Goal: Task Accomplishment & Management: Complete application form

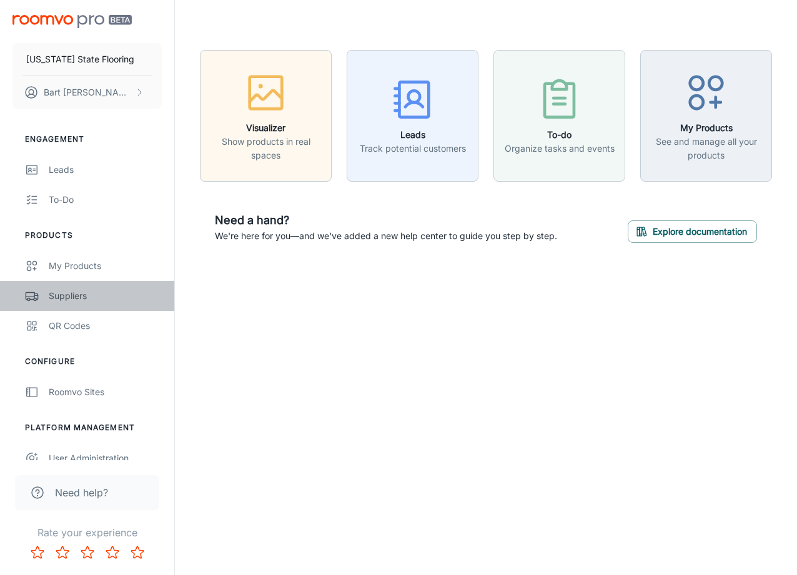
click at [83, 299] on div "Suppliers" at bounding box center [105, 296] width 113 height 14
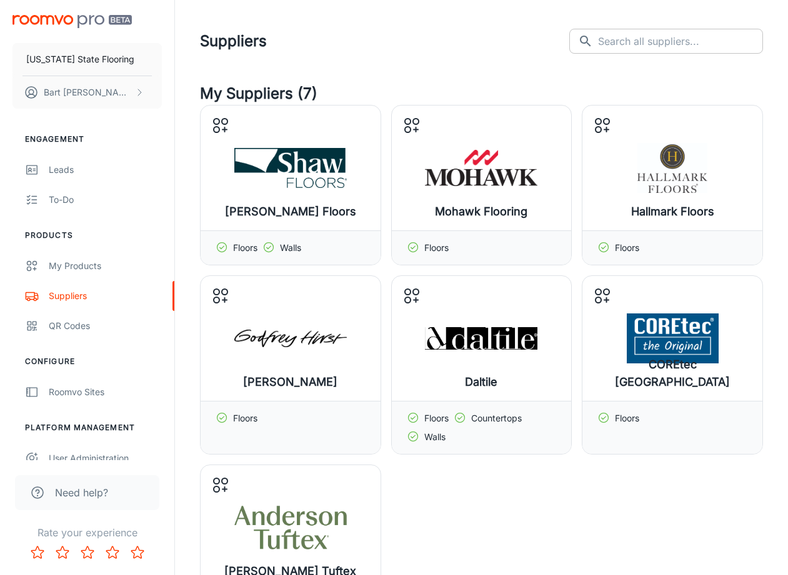
click at [684, 46] on input "text" at bounding box center [680, 41] width 165 height 25
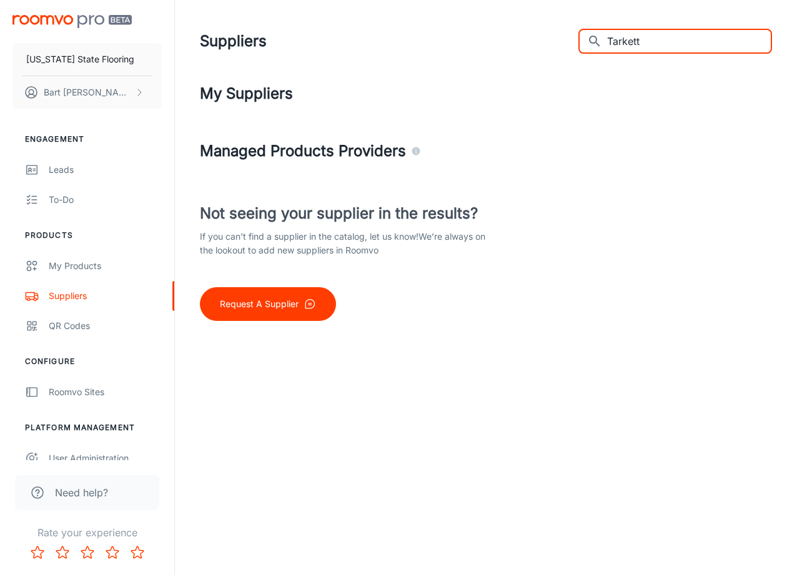
drag, startPoint x: 708, startPoint y: 46, endPoint x: 571, endPoint y: 32, distance: 137.5
click at [571, 32] on div "Suppliers ​ Tarkett ​" at bounding box center [486, 41] width 572 height 32
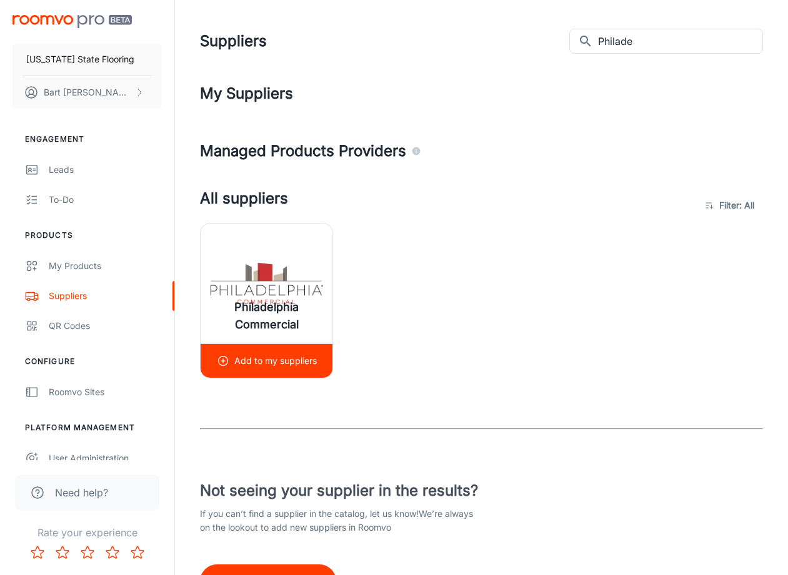
click at [282, 311] on h6 "Philadelphia Commercial" at bounding box center [267, 316] width 112 height 35
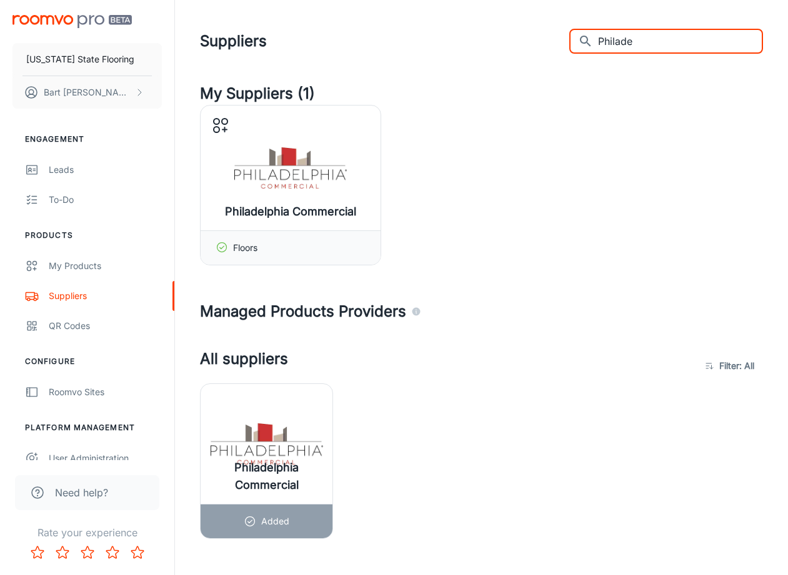
drag, startPoint x: 692, startPoint y: 44, endPoint x: 532, endPoint y: 26, distance: 160.4
click at [532, 26] on div "Suppliers ​ Philade ​" at bounding box center [481, 41] width 563 height 32
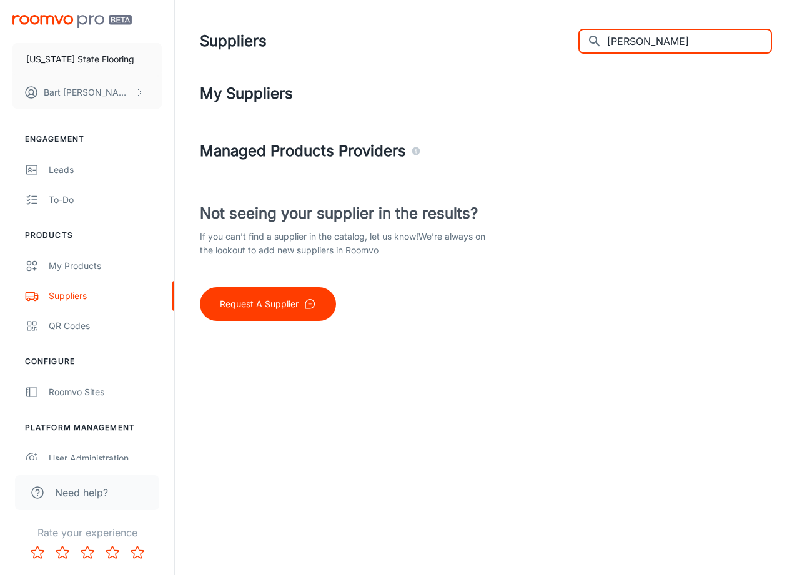
drag, startPoint x: 670, startPoint y: 35, endPoint x: 569, endPoint y: 20, distance: 102.9
click at [569, 20] on header "Suppliers ​ [PERSON_NAME] ​" at bounding box center [486, 41] width 602 height 82
type input "Forbo"
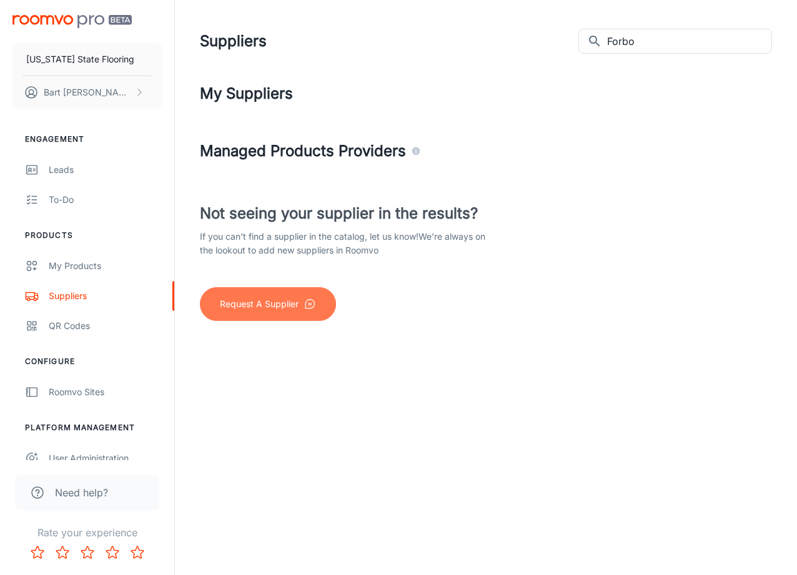
click at [279, 309] on p "Request A Supplier" at bounding box center [259, 304] width 79 height 14
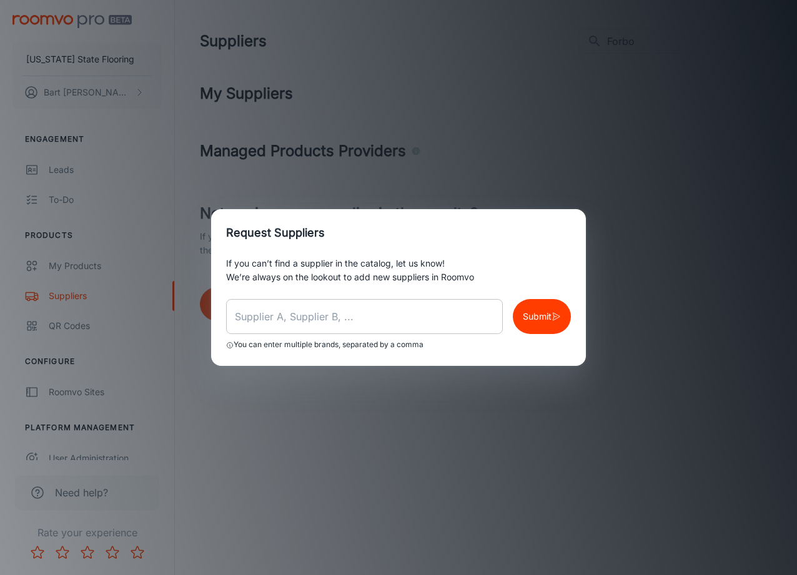
click at [299, 319] on input "text" at bounding box center [364, 316] width 277 height 35
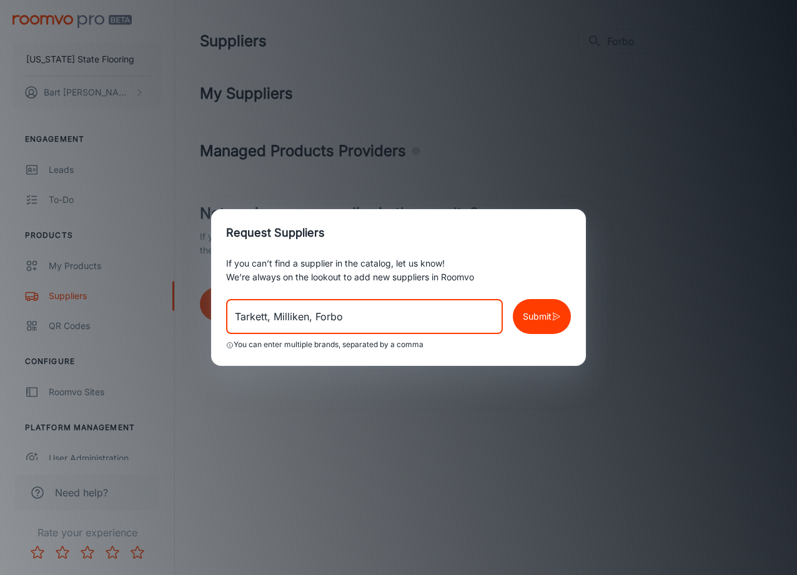
type input "Tarkett, Milliken, Forbo"
click at [532, 321] on p "Submit" at bounding box center [537, 317] width 29 height 14
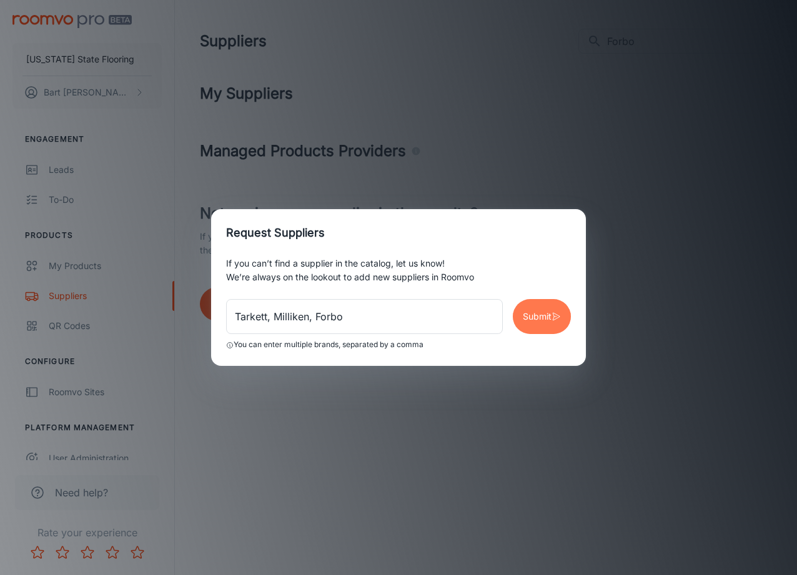
click at [544, 324] on button "Submit" at bounding box center [542, 316] width 58 height 35
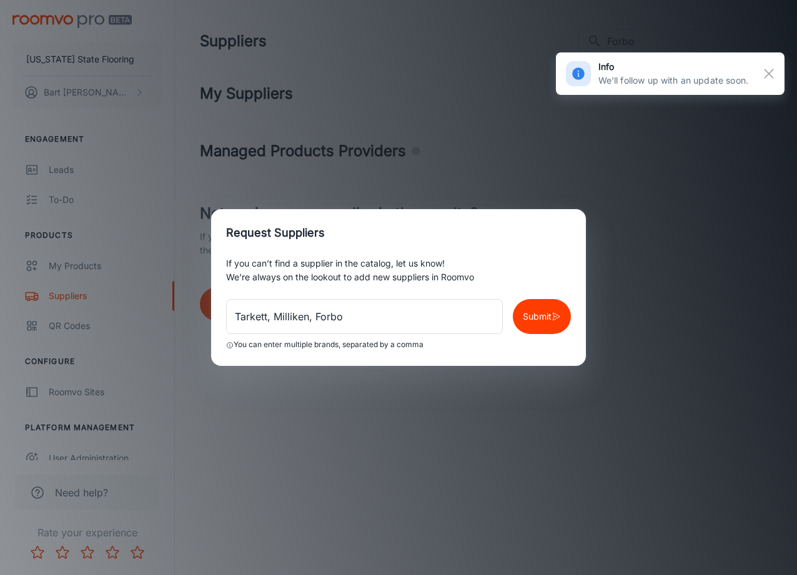
click at [584, 71] on span at bounding box center [578, 73] width 25 height 25
click at [775, 74] on rect "button" at bounding box center [769, 73] width 15 height 15
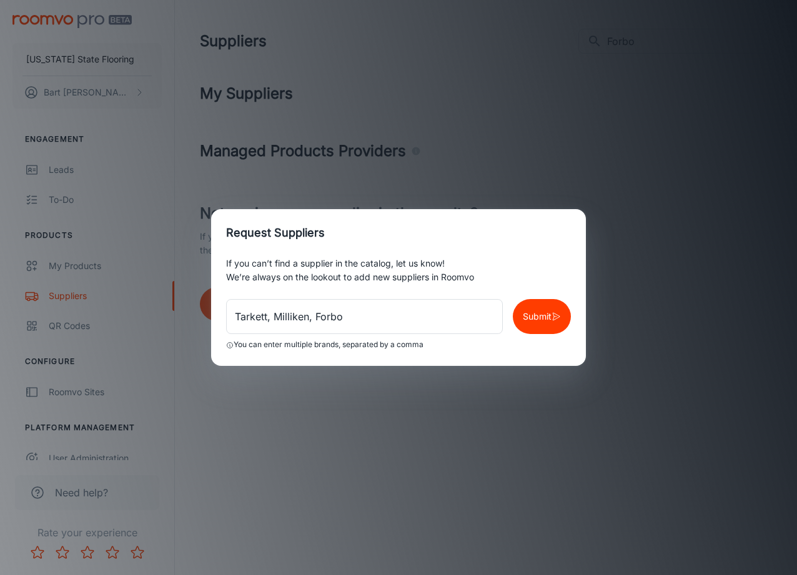
click at [499, 143] on div "Request Suppliers If you can’t find a supplier in the catalog, let us know! We’…" at bounding box center [398, 287] width 797 height 575
